Goal: Use online tool/utility: Utilize a website feature to perform a specific function

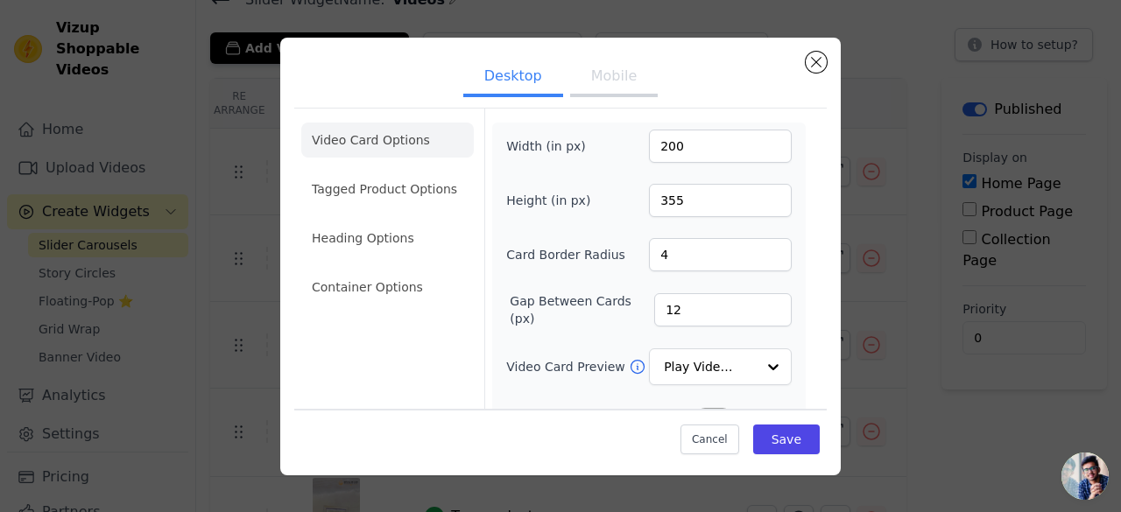
scroll to position [14, 0]
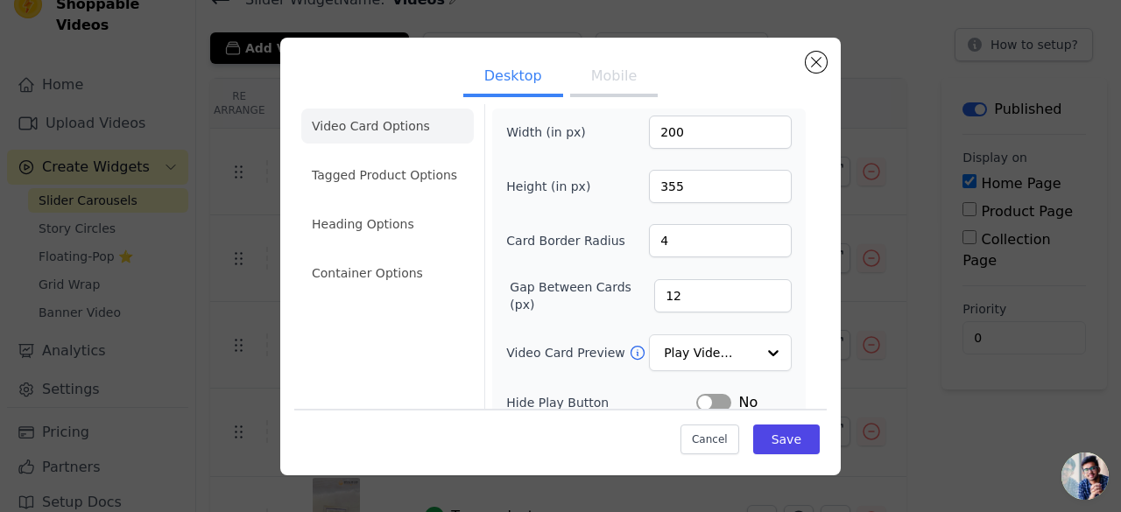
click at [588, 88] on button "Mobile" at bounding box center [614, 78] width 88 height 39
click at [495, 90] on button "Desktop" at bounding box center [513, 78] width 100 height 39
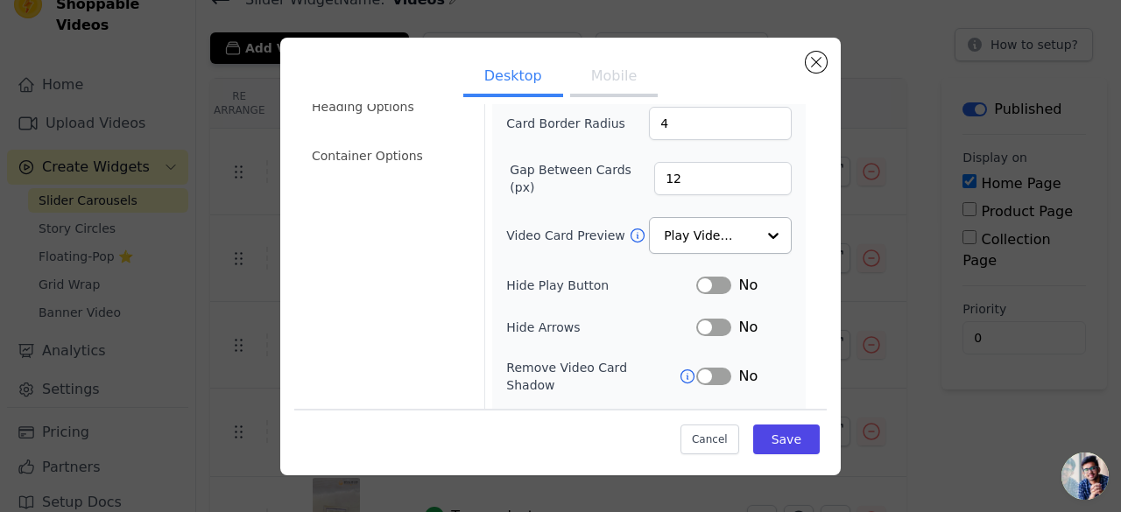
scroll to position [78, 0]
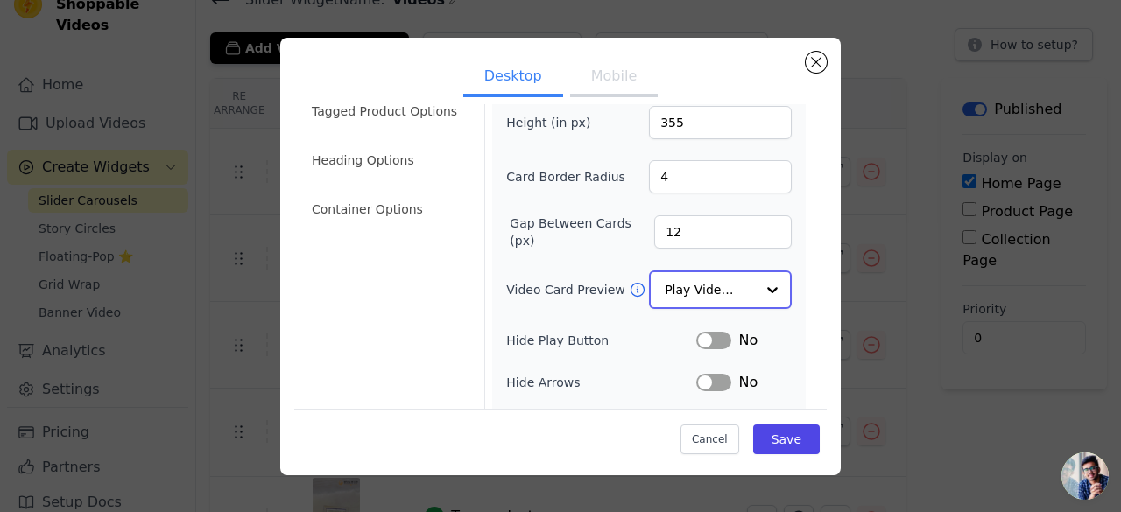
click at [739, 292] on input "Video Card Preview" at bounding box center [710, 289] width 90 height 35
click at [798, 260] on form "Width (in px) 200 Height (in px) 355 Card Border Radius 4 Gap Between Cards (px…" at bounding box center [648, 309] width 328 height 557
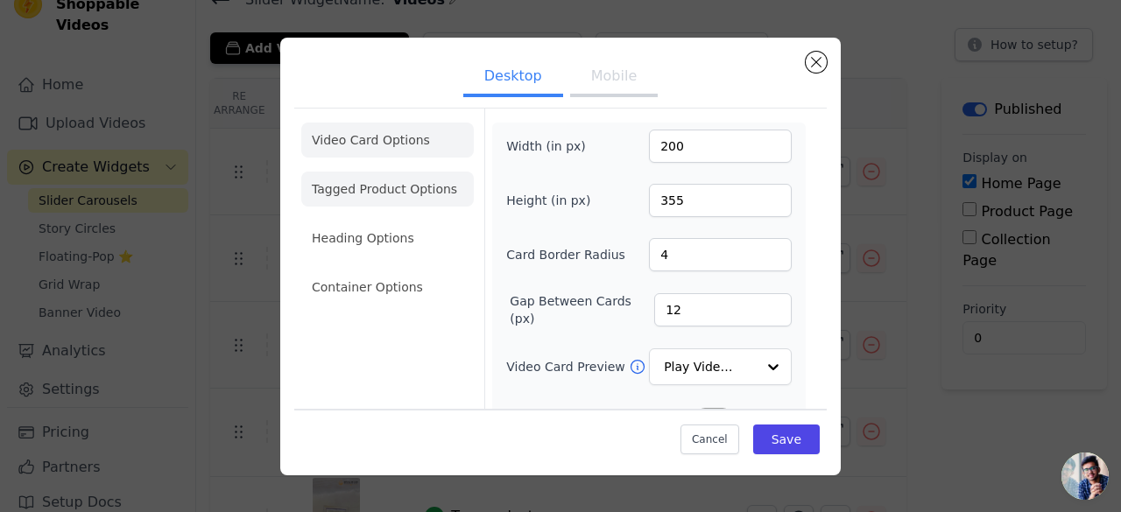
click at [416, 181] on li "Tagged Product Options" at bounding box center [387, 189] width 172 height 35
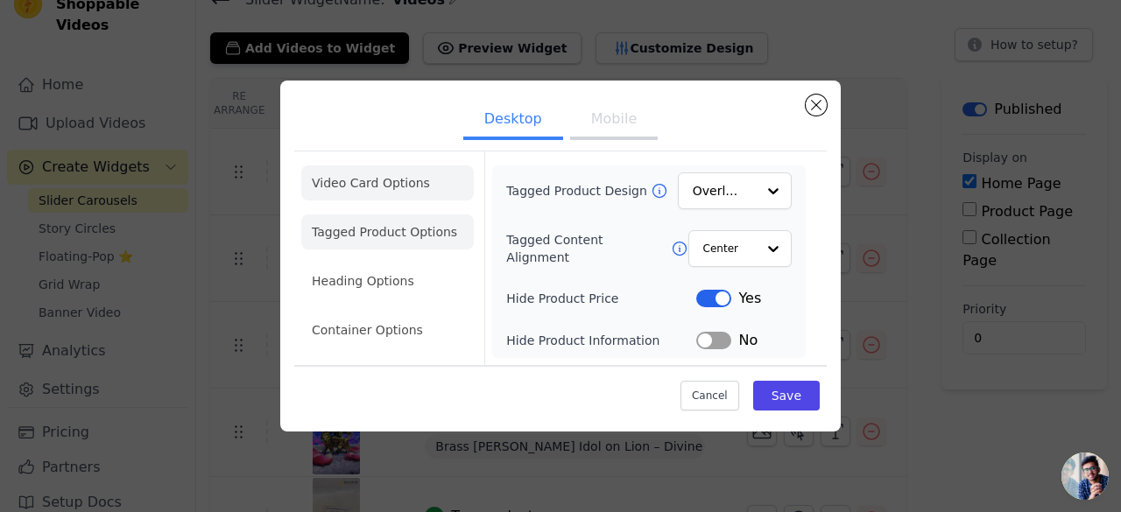
click at [369, 178] on li "Video Card Options" at bounding box center [387, 182] width 172 height 35
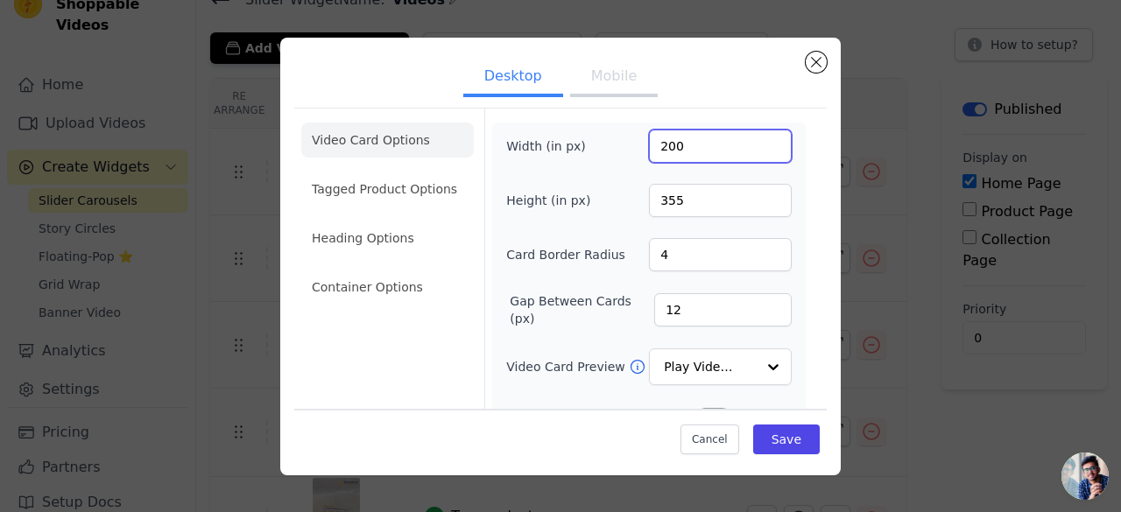
click at [745, 159] on input "200" at bounding box center [720, 146] width 143 height 33
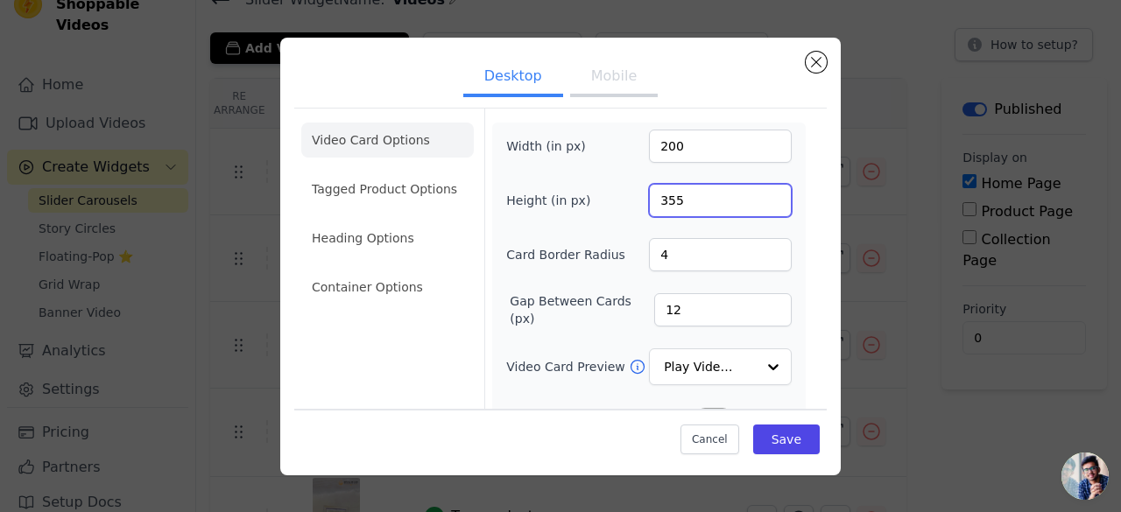
click at [699, 214] on input "355" at bounding box center [720, 200] width 143 height 33
click at [760, 195] on input "100" at bounding box center [720, 200] width 143 height 33
click at [760, 195] on input "101" at bounding box center [720, 200] width 143 height 33
click at [760, 195] on input "102" at bounding box center [720, 200] width 143 height 33
click at [754, 213] on input "102" at bounding box center [720, 200] width 143 height 33
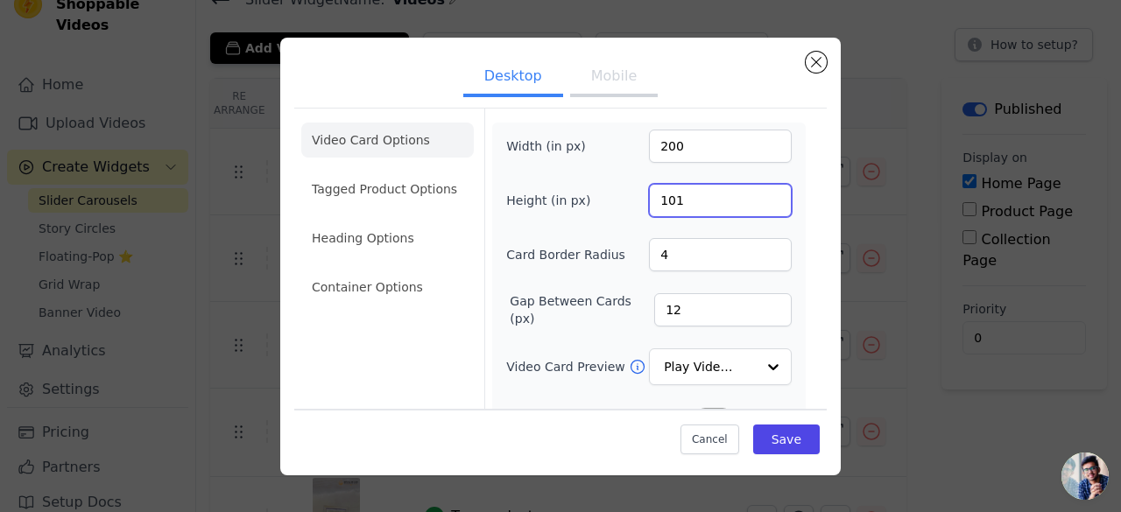
click at [760, 206] on input "101" at bounding box center [720, 200] width 143 height 33
click at [760, 206] on input "100" at bounding box center [720, 200] width 143 height 33
drag, startPoint x: 760, startPoint y: 206, endPoint x: 758, endPoint y: 195, distance: 10.7
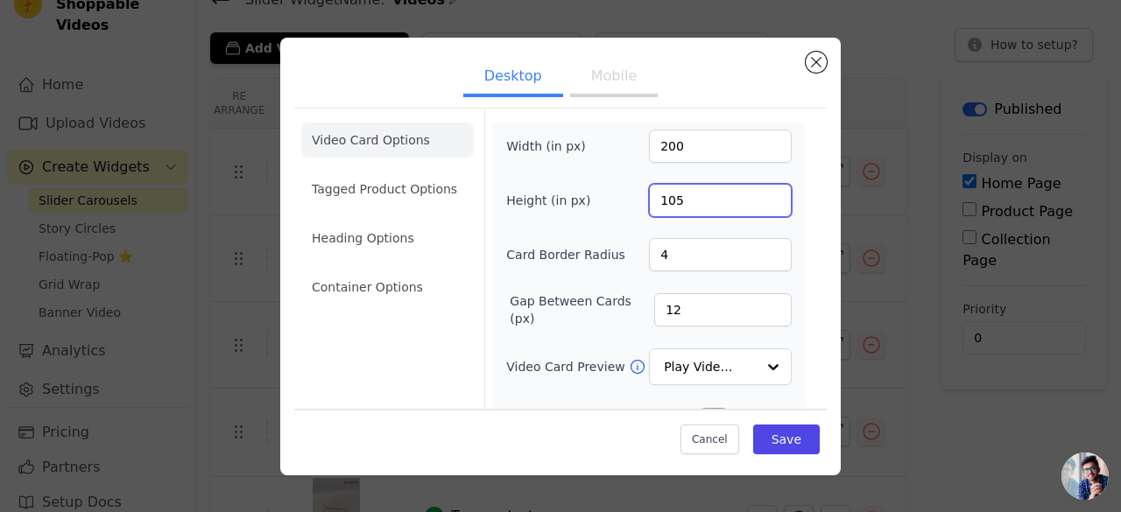
click at [758, 195] on input "105" at bounding box center [720, 200] width 143 height 33
click at [758, 195] on input "106" at bounding box center [720, 200] width 143 height 33
click at [758, 195] on input "107" at bounding box center [720, 200] width 143 height 33
click at [758, 195] on input "108" at bounding box center [720, 200] width 143 height 33
click at [758, 195] on input "109" at bounding box center [720, 200] width 143 height 33
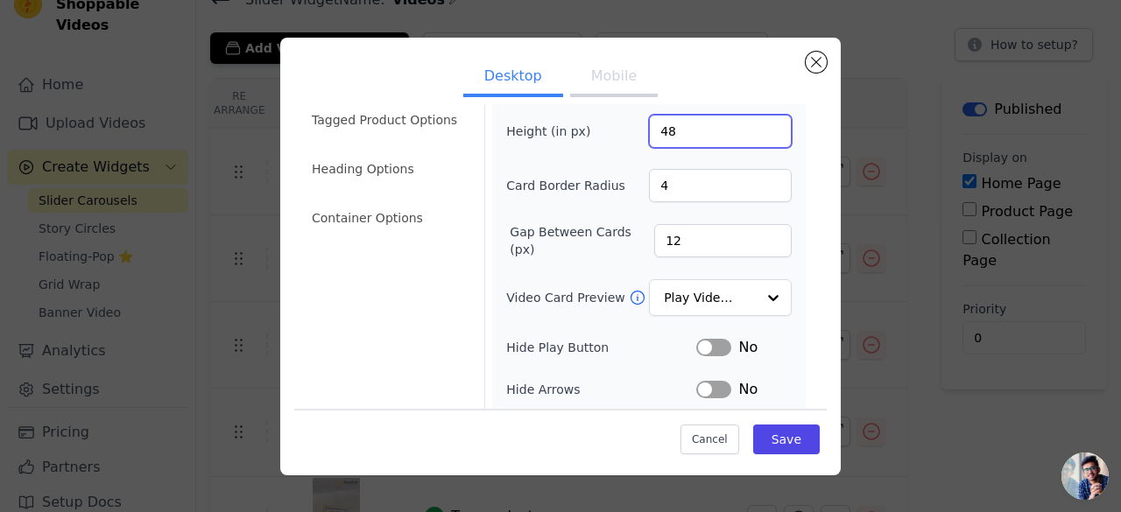
scroll to position [71, 0]
type input "48"
click at [790, 346] on div "Width (in px) 200 Height (in px) 48 Card Border Radius 4 Gap Between Cards (px)…" at bounding box center [648, 320] width 313 height 536
click at [785, 435] on button "Save" at bounding box center [786, 440] width 67 height 30
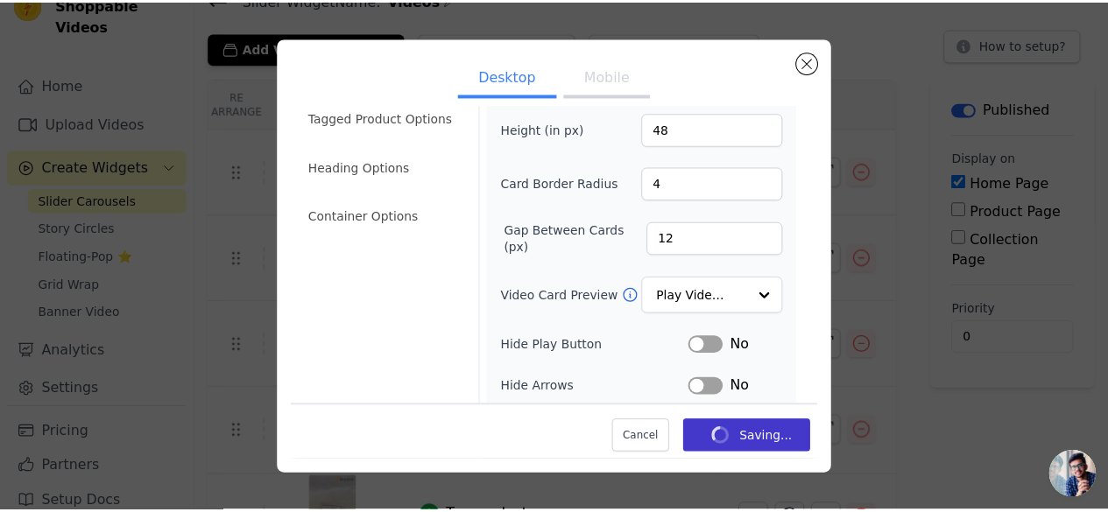
scroll to position [156, 0]
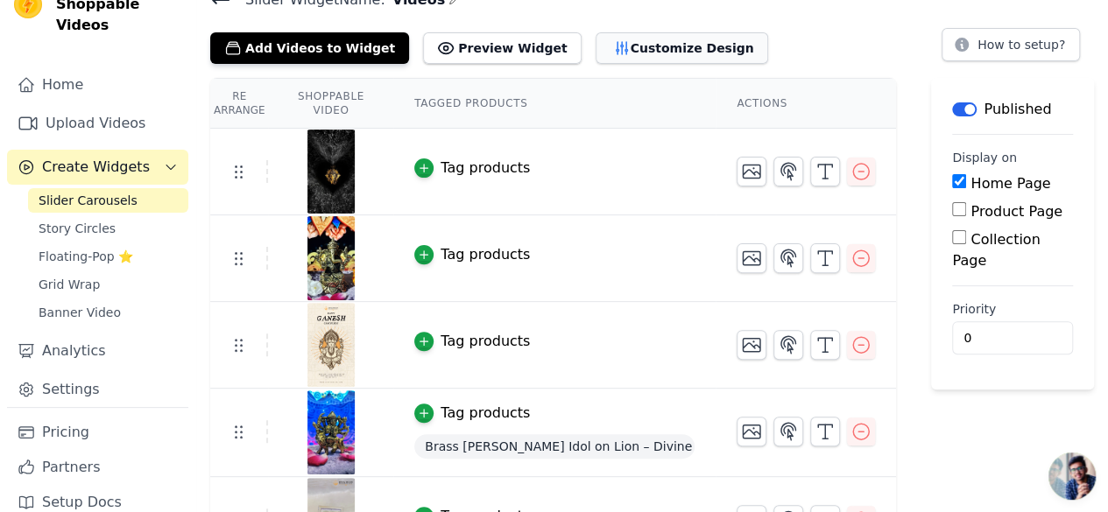
click at [613, 54] on icon "button" at bounding box center [622, 48] width 18 height 18
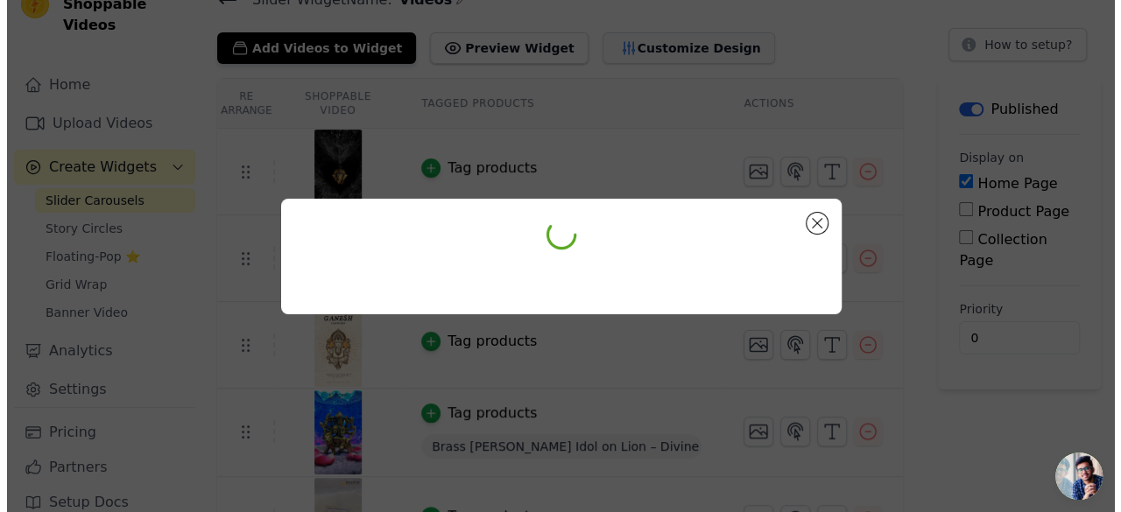
scroll to position [0, 0]
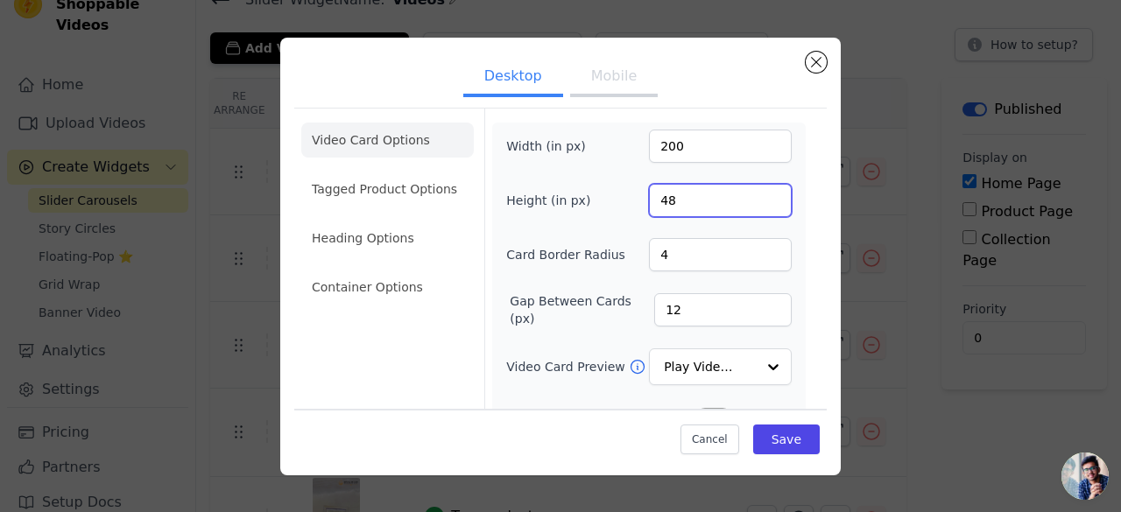
click at [695, 201] on input "48" at bounding box center [720, 200] width 143 height 33
type input "480"
click at [774, 446] on button "Save" at bounding box center [786, 440] width 67 height 30
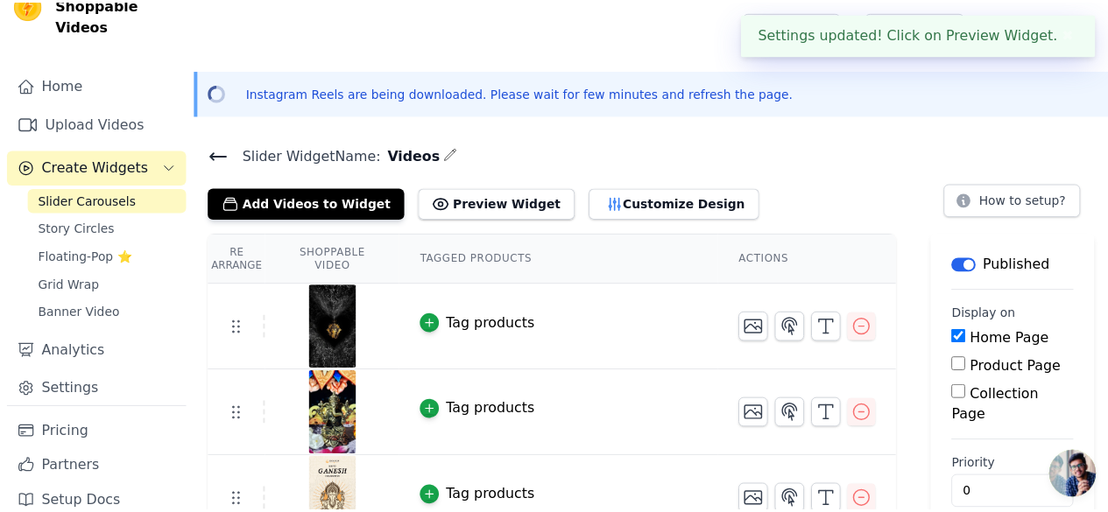
scroll to position [156, 0]
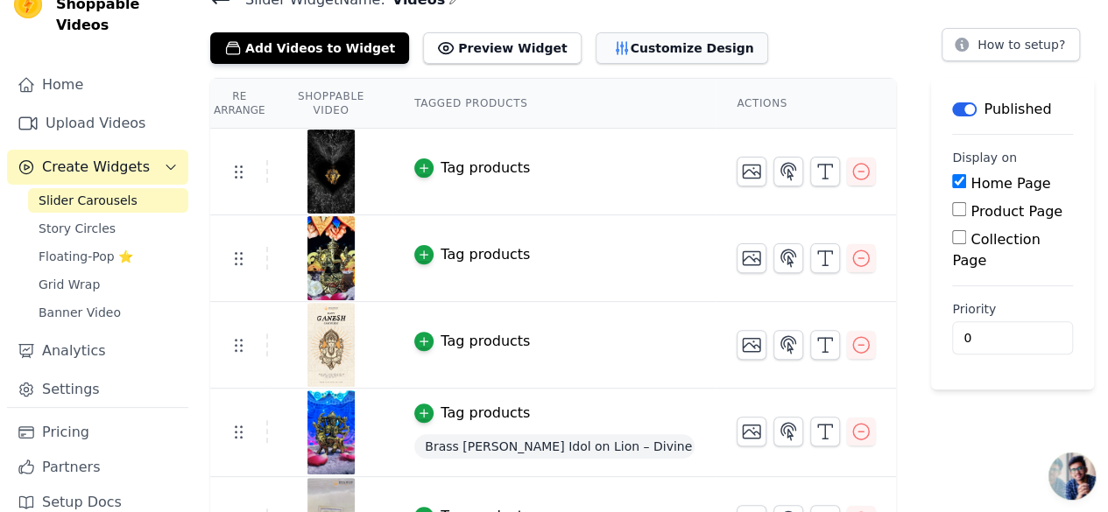
click at [599, 45] on button "Customize Design" at bounding box center [681, 48] width 172 height 32
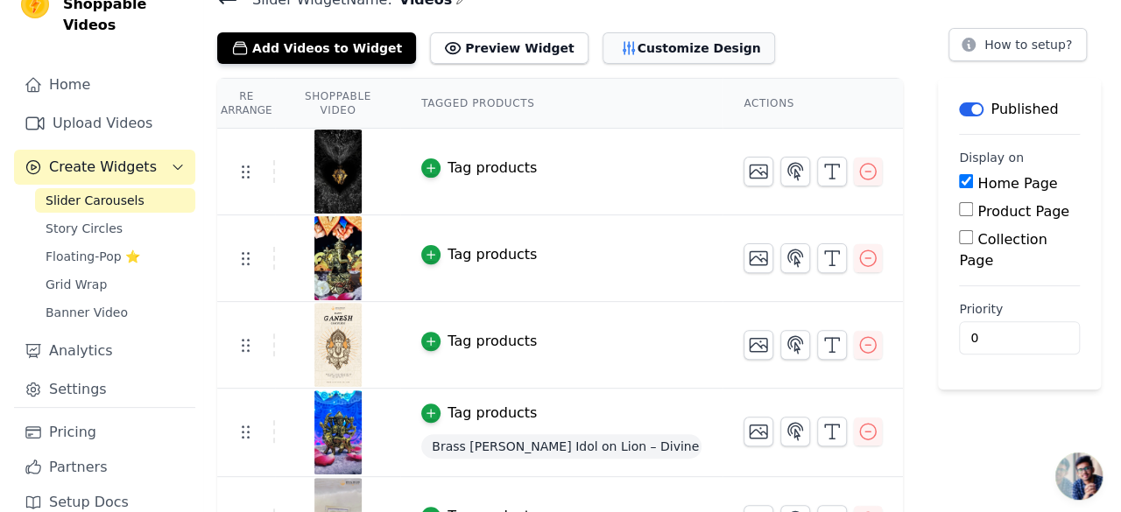
scroll to position [0, 0]
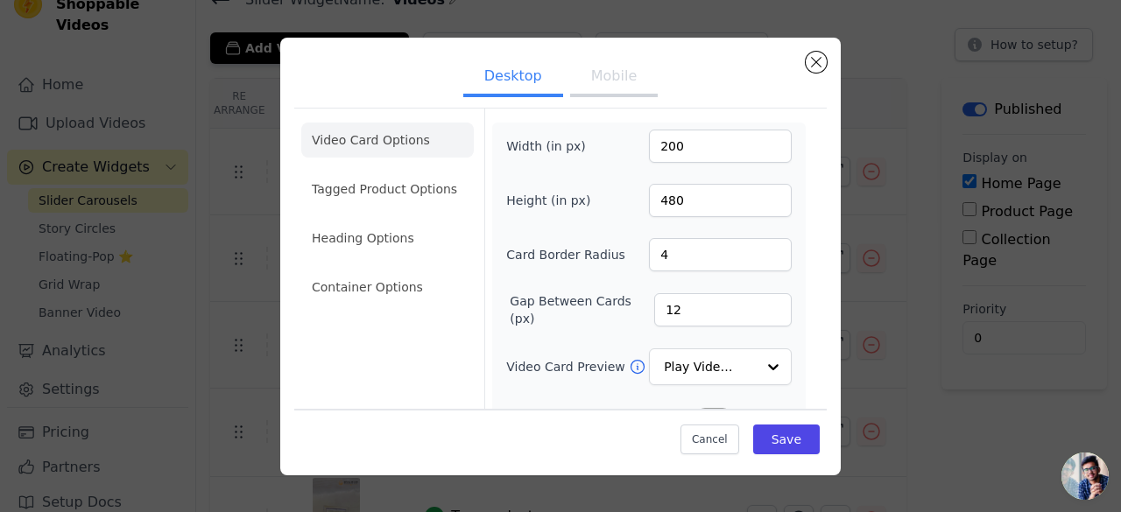
click at [592, 81] on button "Mobile" at bounding box center [614, 78] width 88 height 39
click at [525, 89] on button "Desktop" at bounding box center [513, 78] width 100 height 39
click at [605, 68] on button "Mobile" at bounding box center [614, 78] width 88 height 39
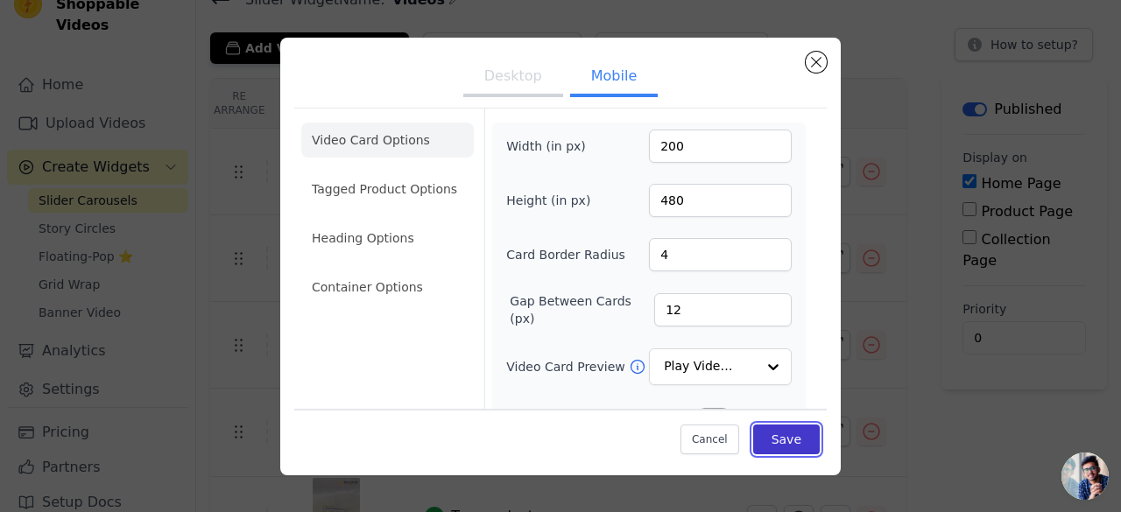
click at [762, 448] on button "Save" at bounding box center [786, 440] width 67 height 30
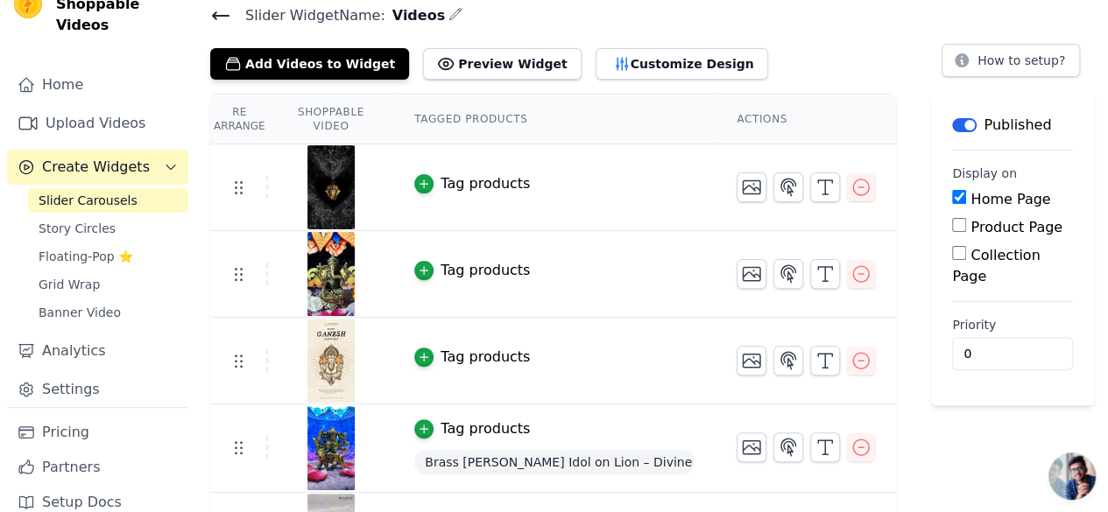
scroll to position [141, 0]
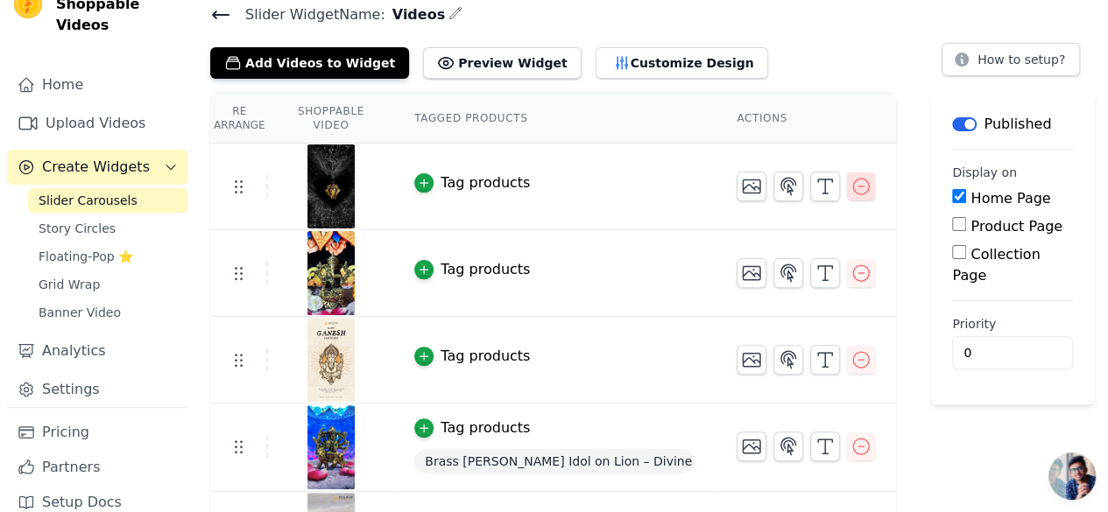
click at [860, 196] on button "button" at bounding box center [861, 186] width 28 height 28
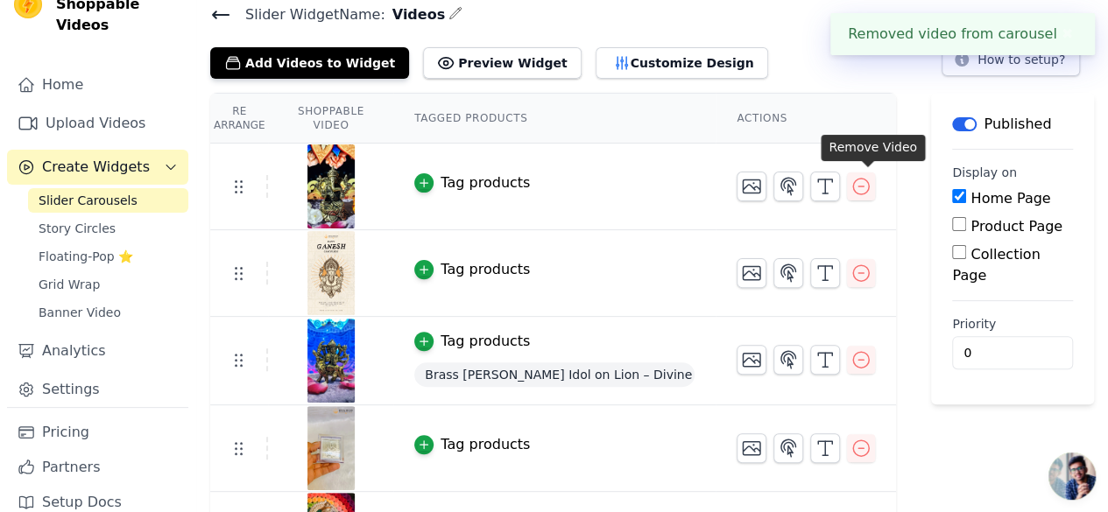
click at [860, 196] on div "Re Arrange Shoppable Video Tagged Products Actions Tag products Tag products Ta…" at bounding box center [651, 336] width 911 height 486
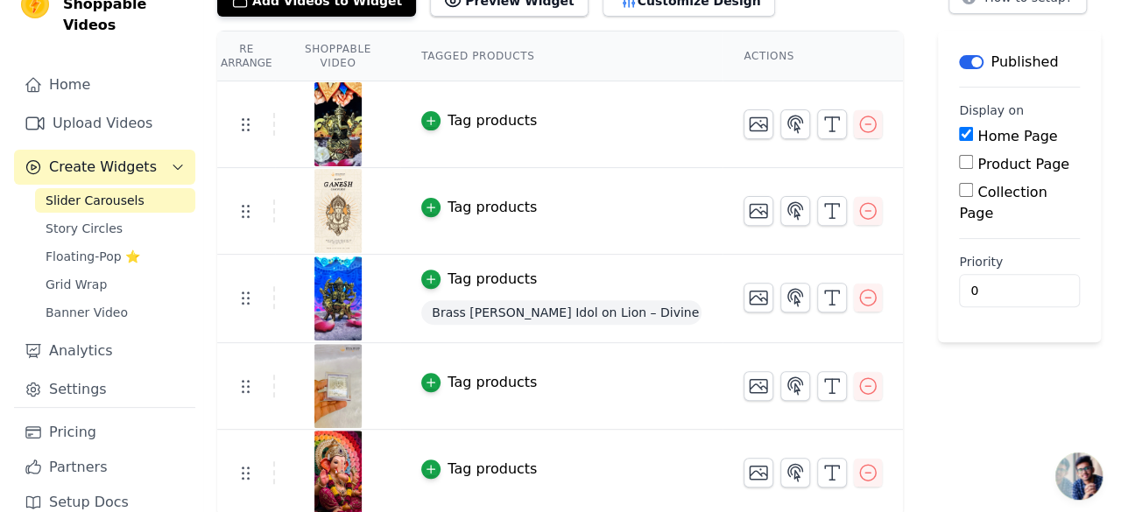
scroll to position [0, 0]
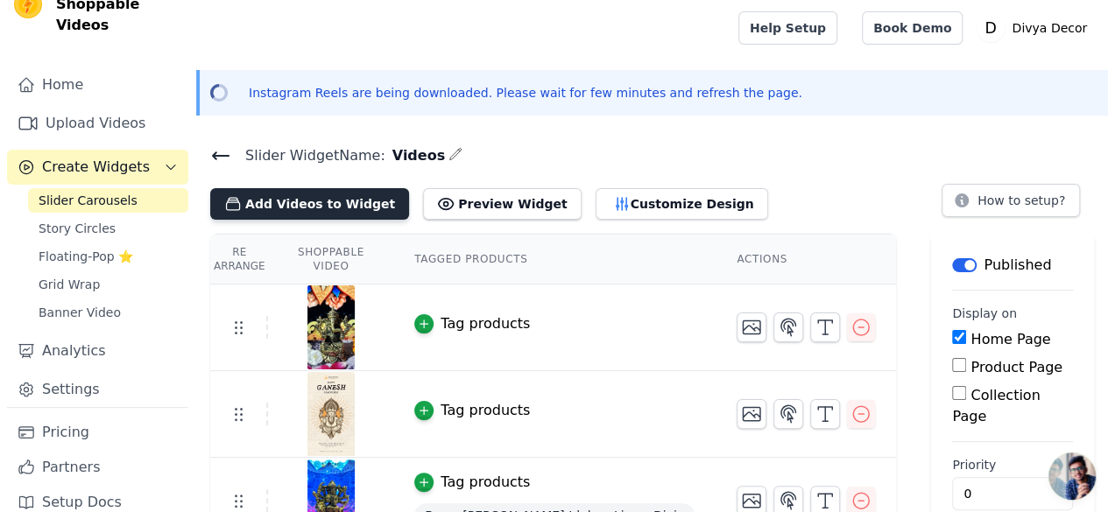
click at [317, 200] on button "Add Videos to Widget" at bounding box center [309, 204] width 199 height 32
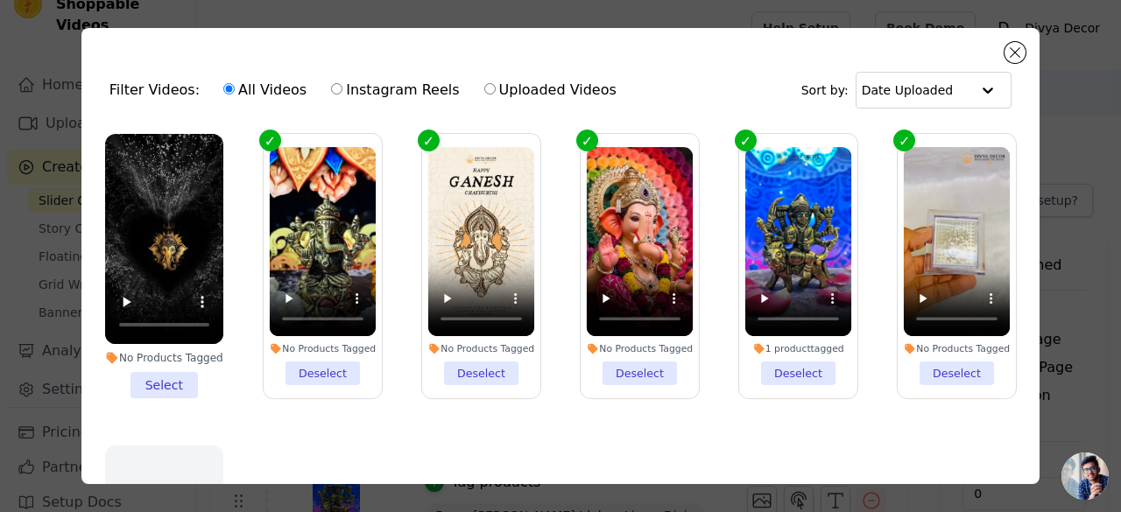
click at [580, 143] on label "No Products Tagged Deselect" at bounding box center [640, 266] width 120 height 266
click at [0, 0] on input "No Products Tagged Deselect" at bounding box center [0, 0] width 0 height 0
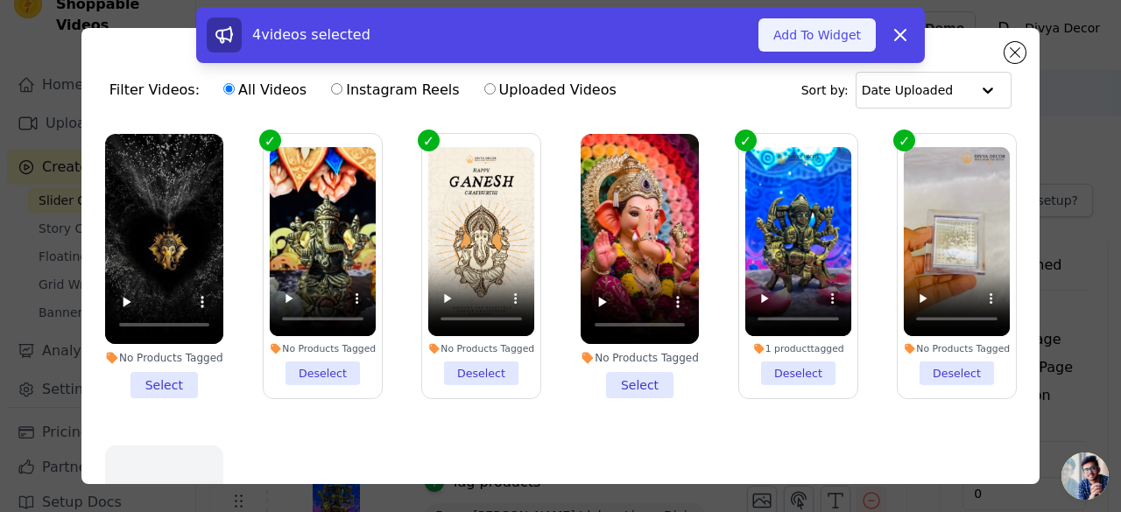
click at [809, 38] on button "Add To Widget" at bounding box center [816, 34] width 117 height 33
